Goal: Task Accomplishment & Management: Manage account settings

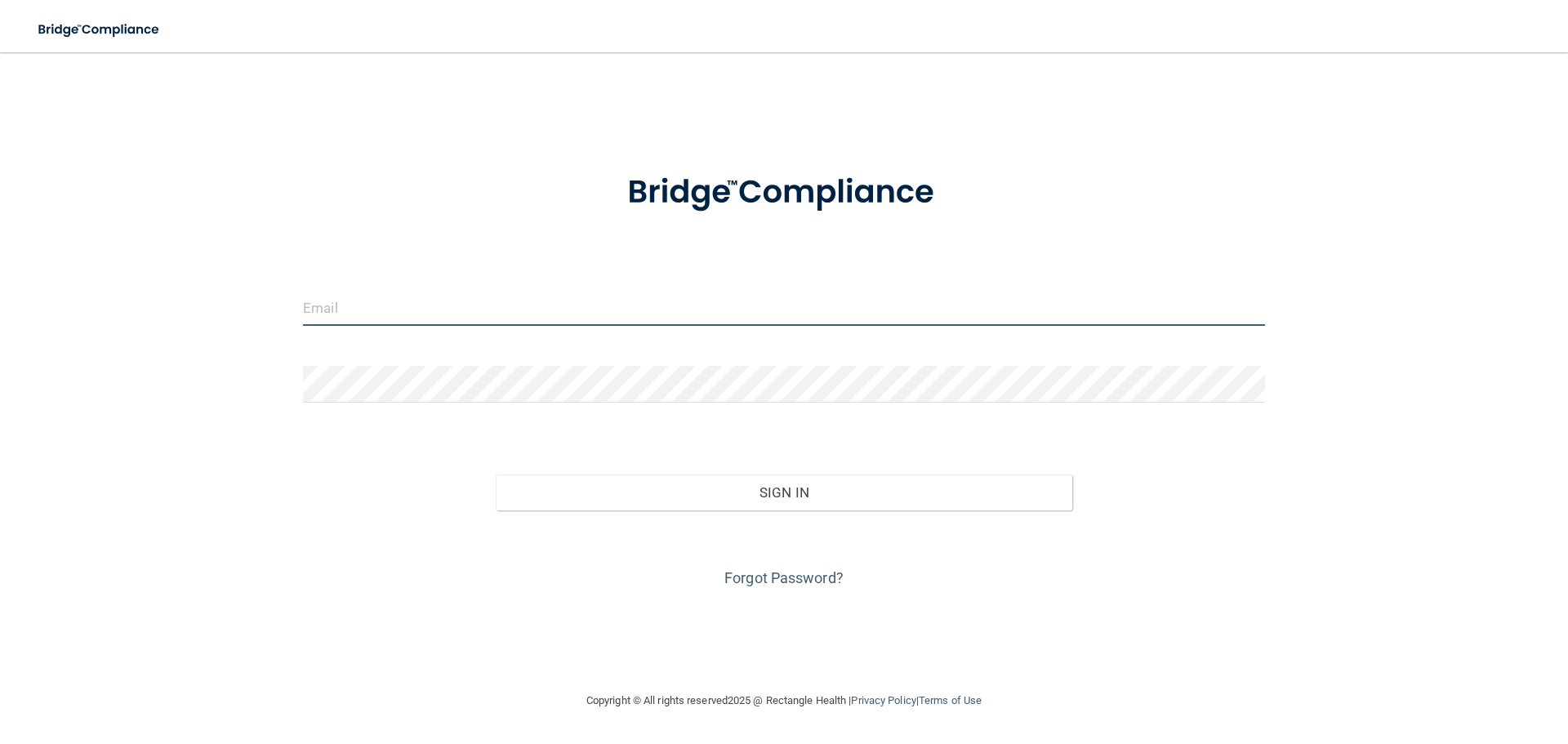
click at [335, 309] on input "email" at bounding box center [784, 307] width 962 height 37
click at [409, 313] on input "email" at bounding box center [784, 307] width 962 height 37
click at [354, 299] on input "email" at bounding box center [784, 307] width 962 height 37
type input "[EMAIL_ADDRESS][DOMAIN_NAME]"
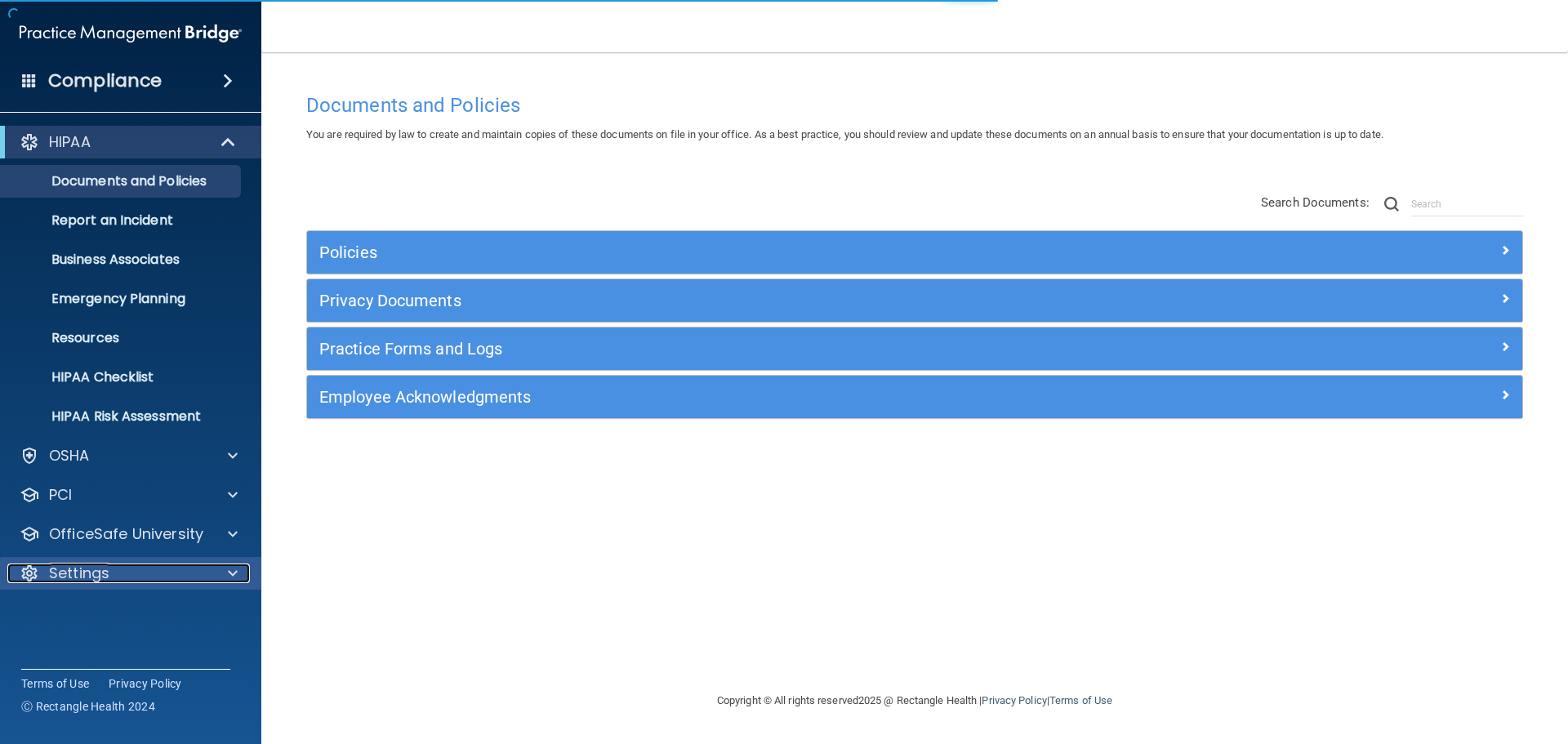
click at [152, 575] on div "Settings" at bounding box center [109, 573] width 202 height 20
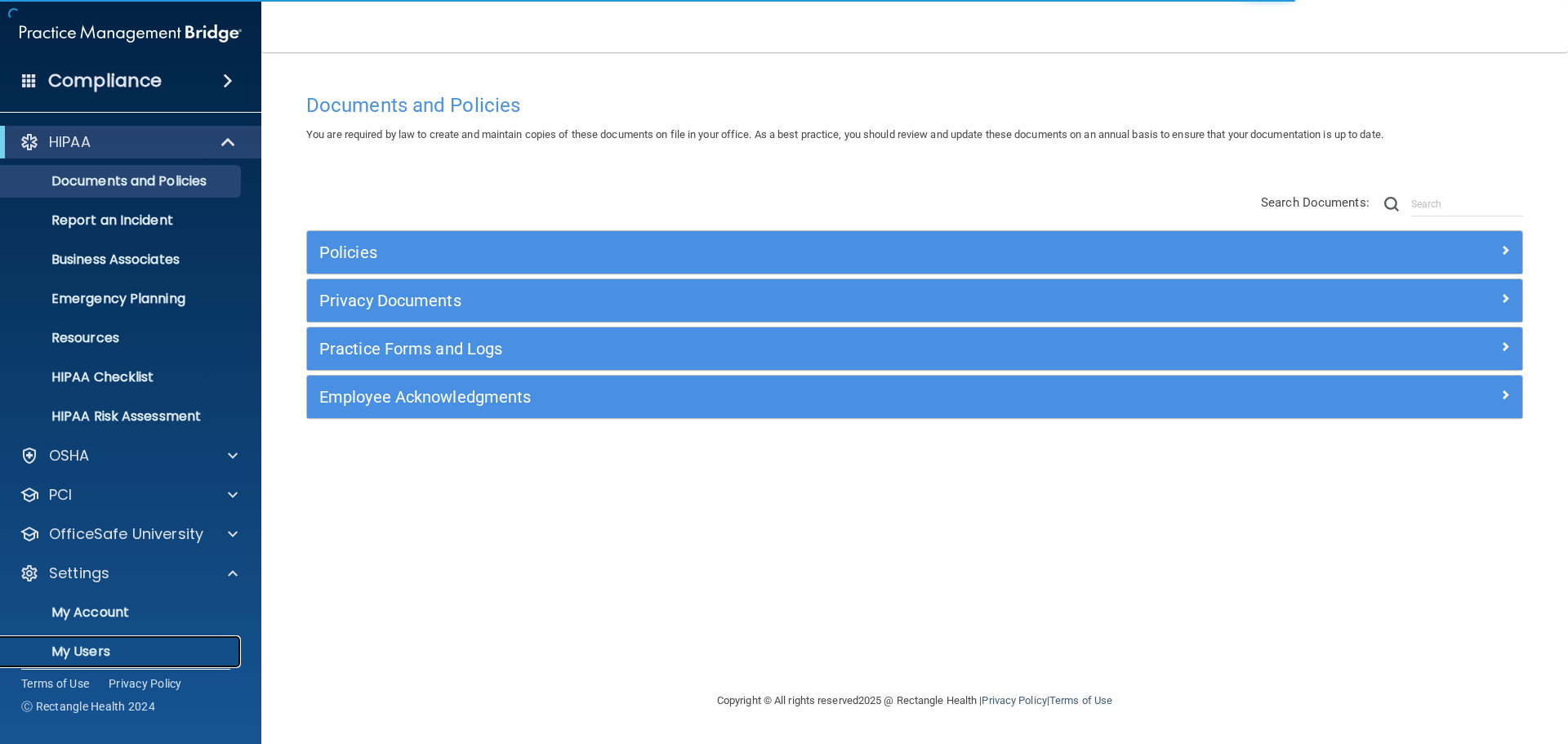
click at [128, 646] on p "My Users" at bounding box center [122, 652] width 223 height 17
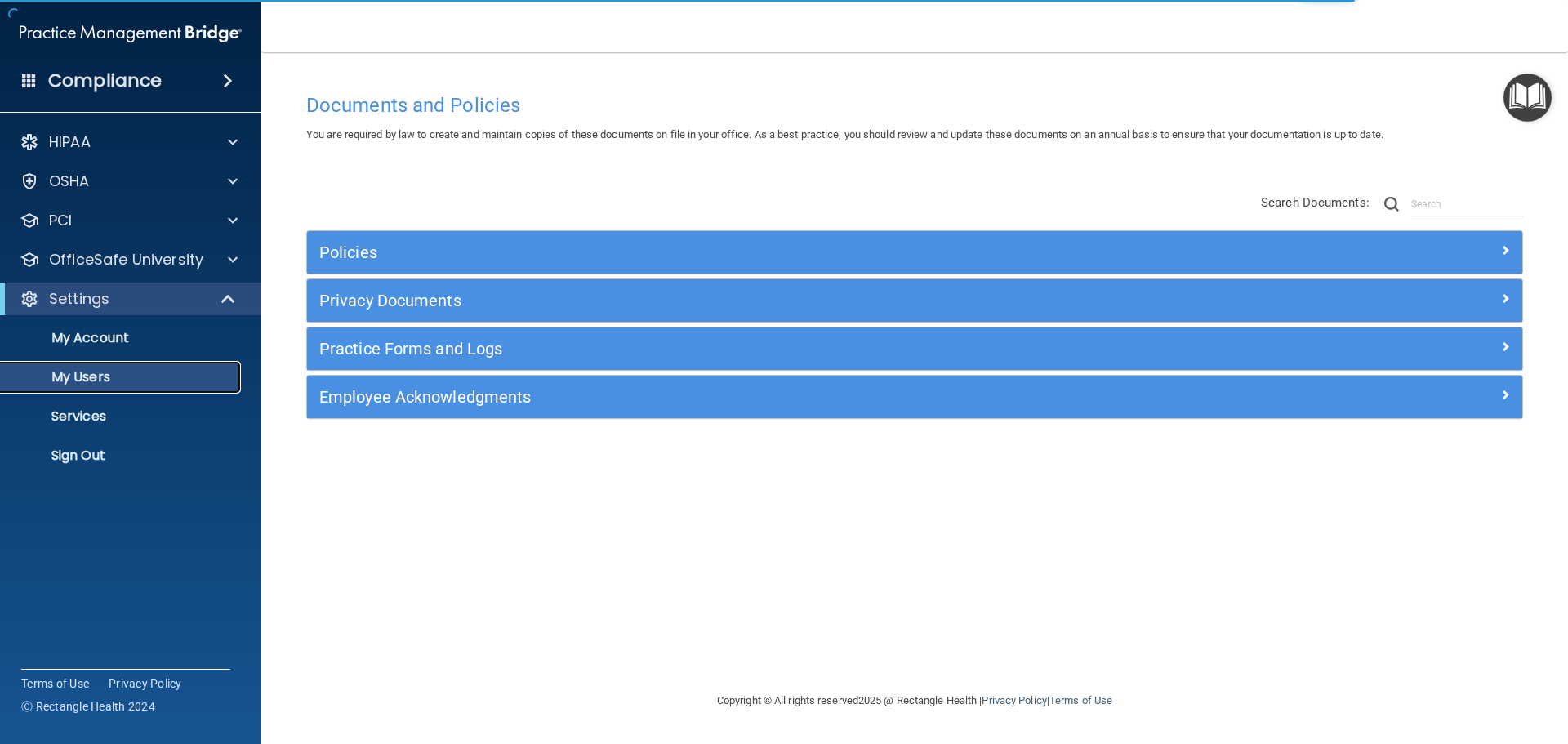
select select "20"
